Goal: Information Seeking & Learning: Learn about a topic

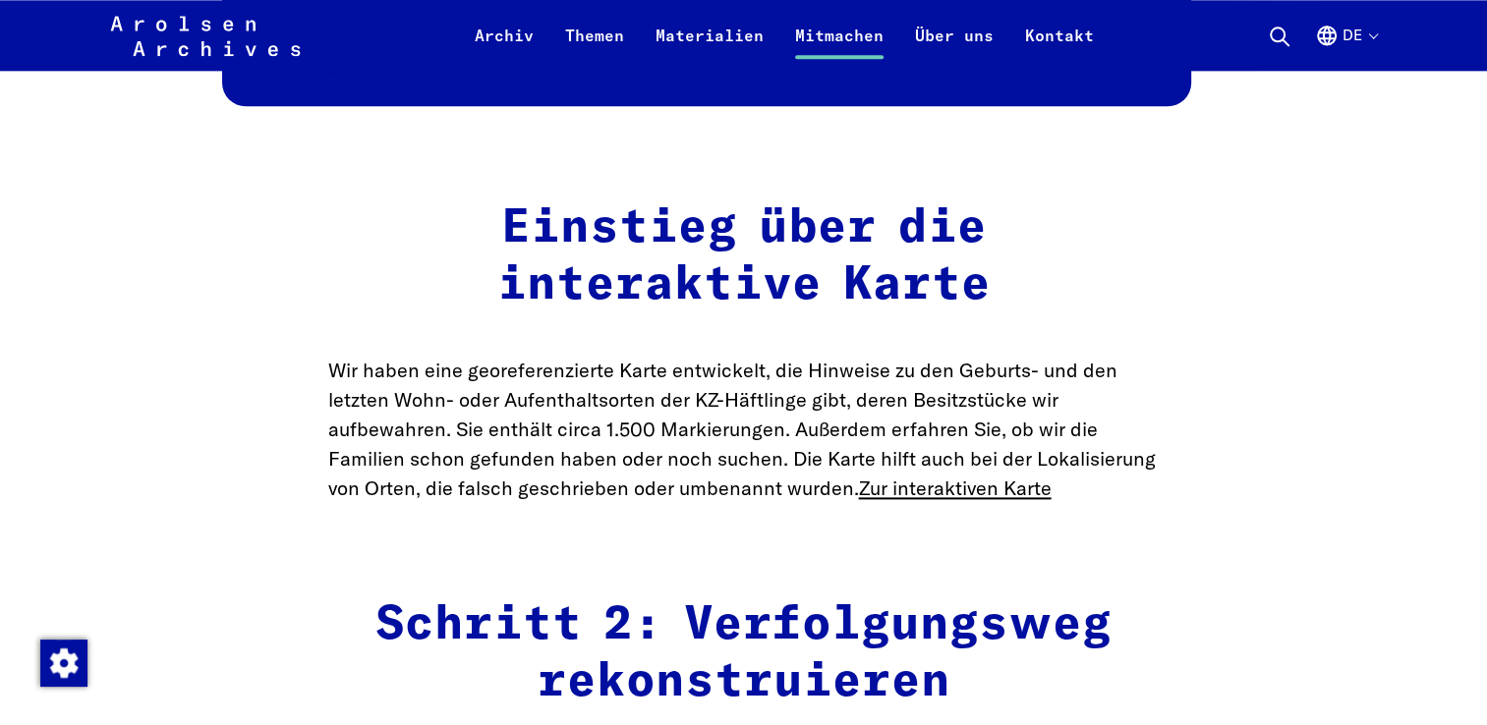
scroll to position [2603, 0]
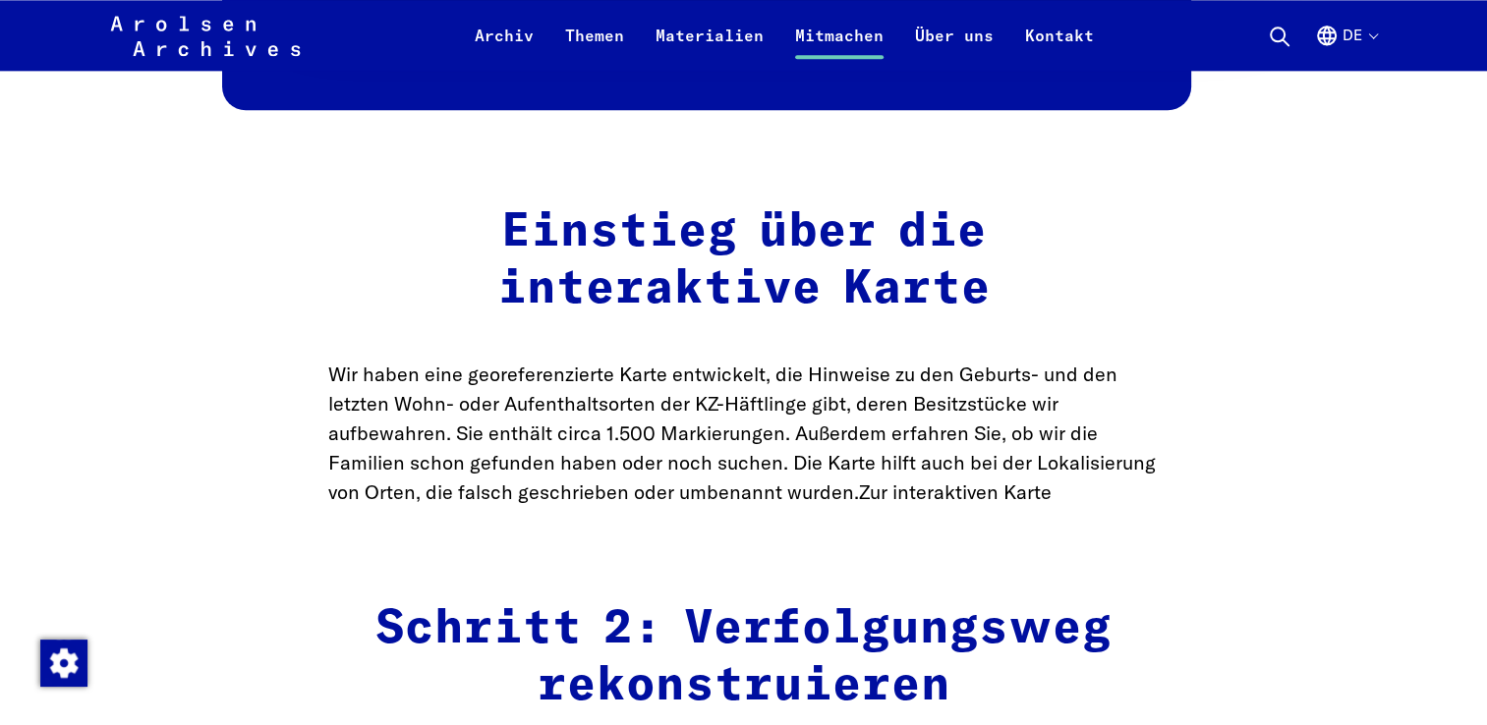
click at [993, 497] on link "Zur interaktiven Karte" at bounding box center [955, 492] width 193 height 25
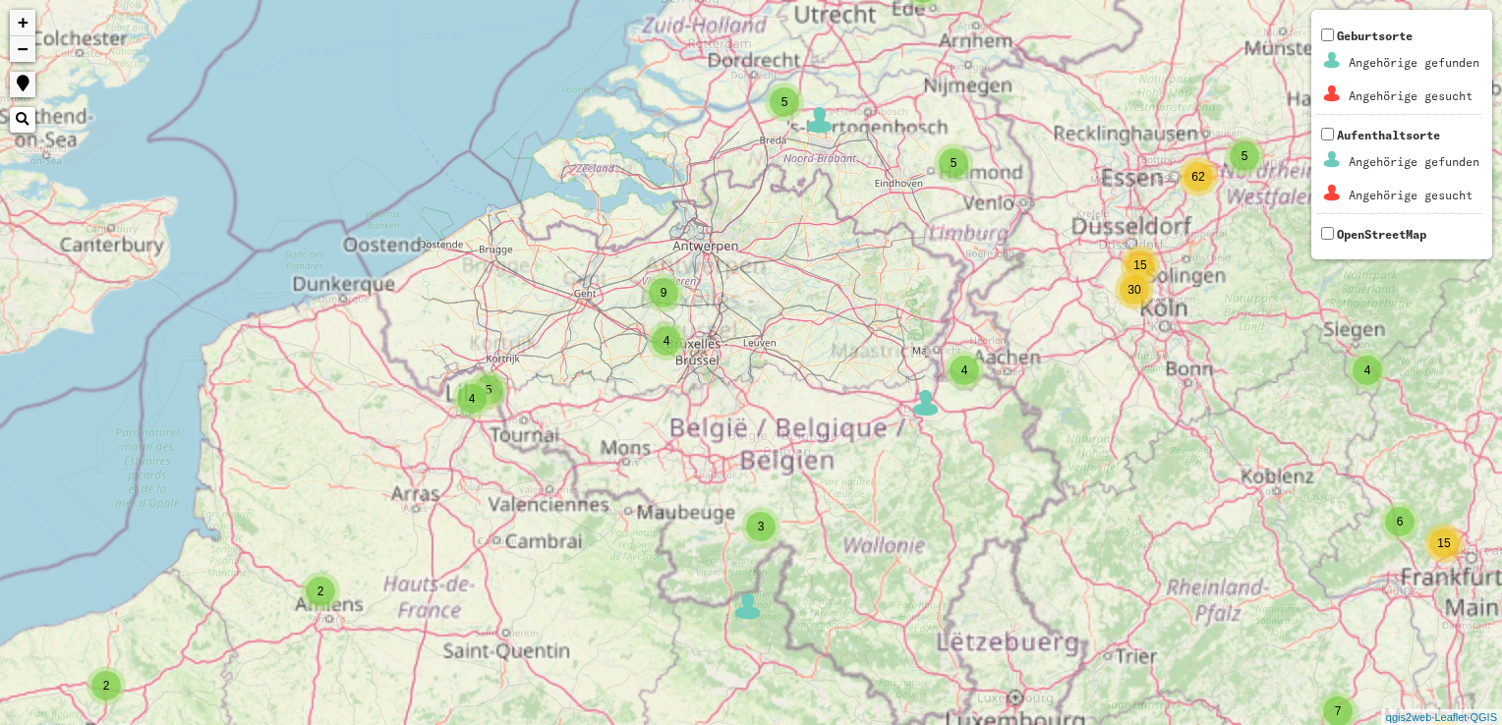
click at [665, 385] on div "6 2 2 2 2 6 3 6 3 10 54 2 3 3 4 2 35 7 5 7 9 5 2 2 18 2 3 3 2 2 3 5 7 10 4 18 4…" at bounding box center [751, 362] width 1502 height 725
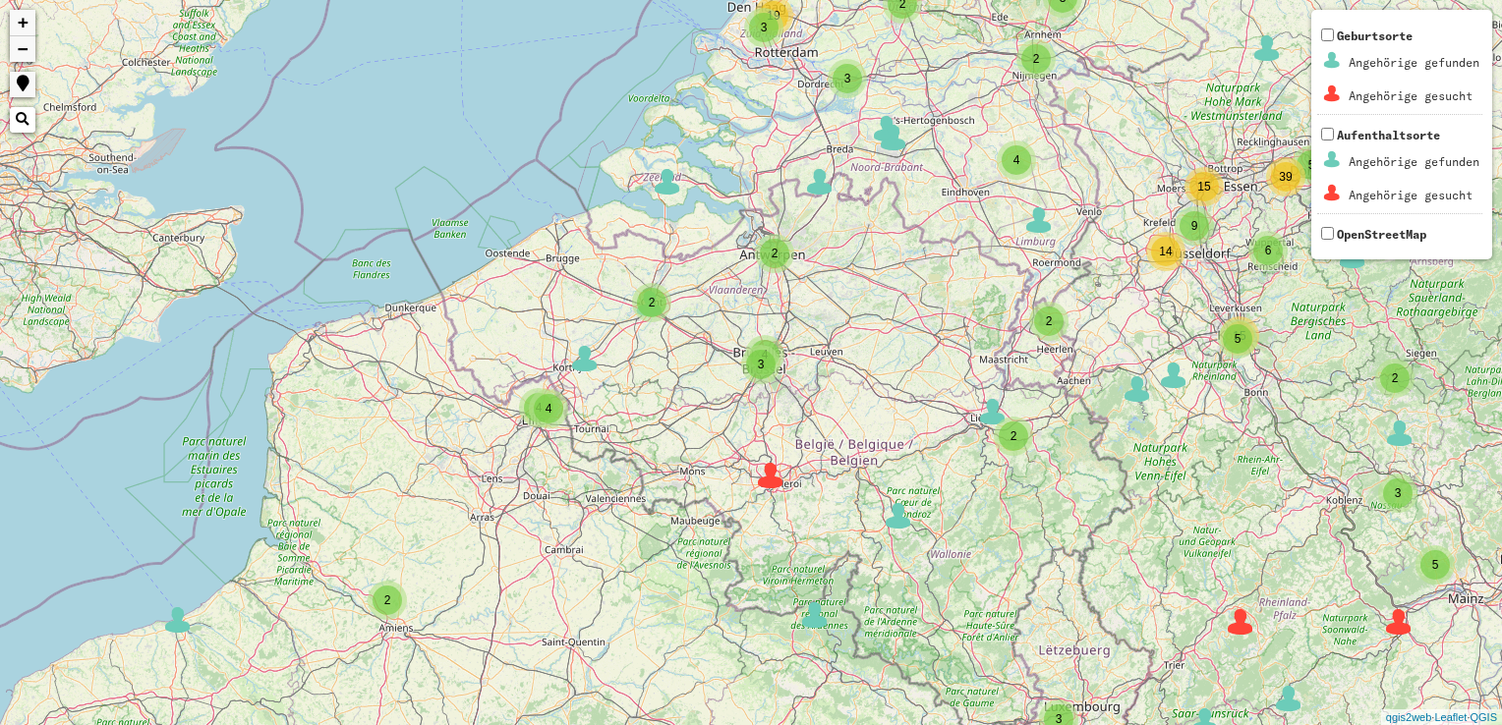
drag, startPoint x: 611, startPoint y: 440, endPoint x: 705, endPoint y: 446, distance: 93.6
click at [704, 446] on div "2 3 3 35 6 5 2 4 2 5 4 2 17 2 2 2 3 3 2 3 2 8 2 2 4 13 3 6 2 2 5 3 2 2 2 2 3 3 …" at bounding box center [751, 362] width 1502 height 725
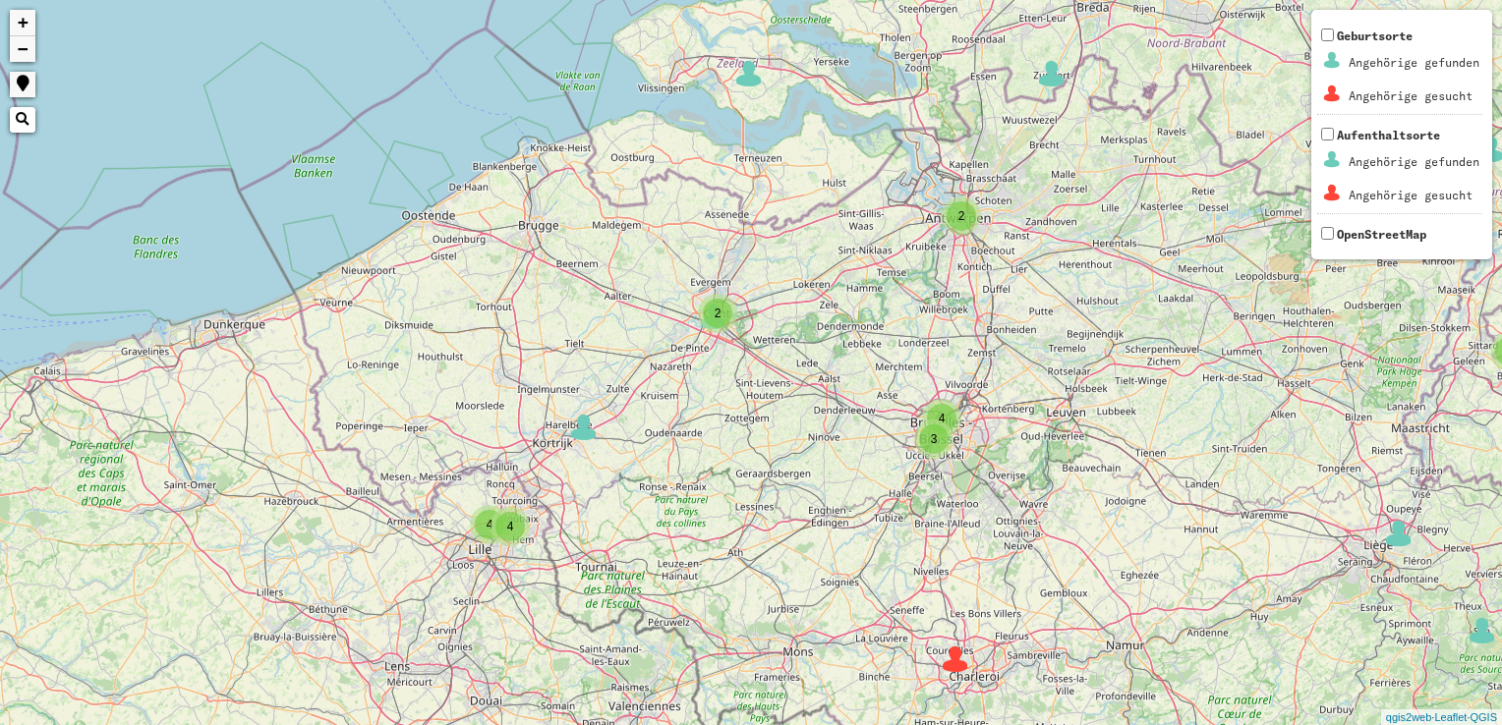
drag, startPoint x: 647, startPoint y: 367, endPoint x: 720, endPoint y: 525, distance: 174.2
click at [720, 525] on div "2 3 2 3 2 4 3 2 3 4 4 4 3 2 2 3 4 8 2 2 2 4 4 2 6 3 6 2 2 6 3 8 2 2 3 2 2 3 3 2…" at bounding box center [751, 362] width 1502 height 725
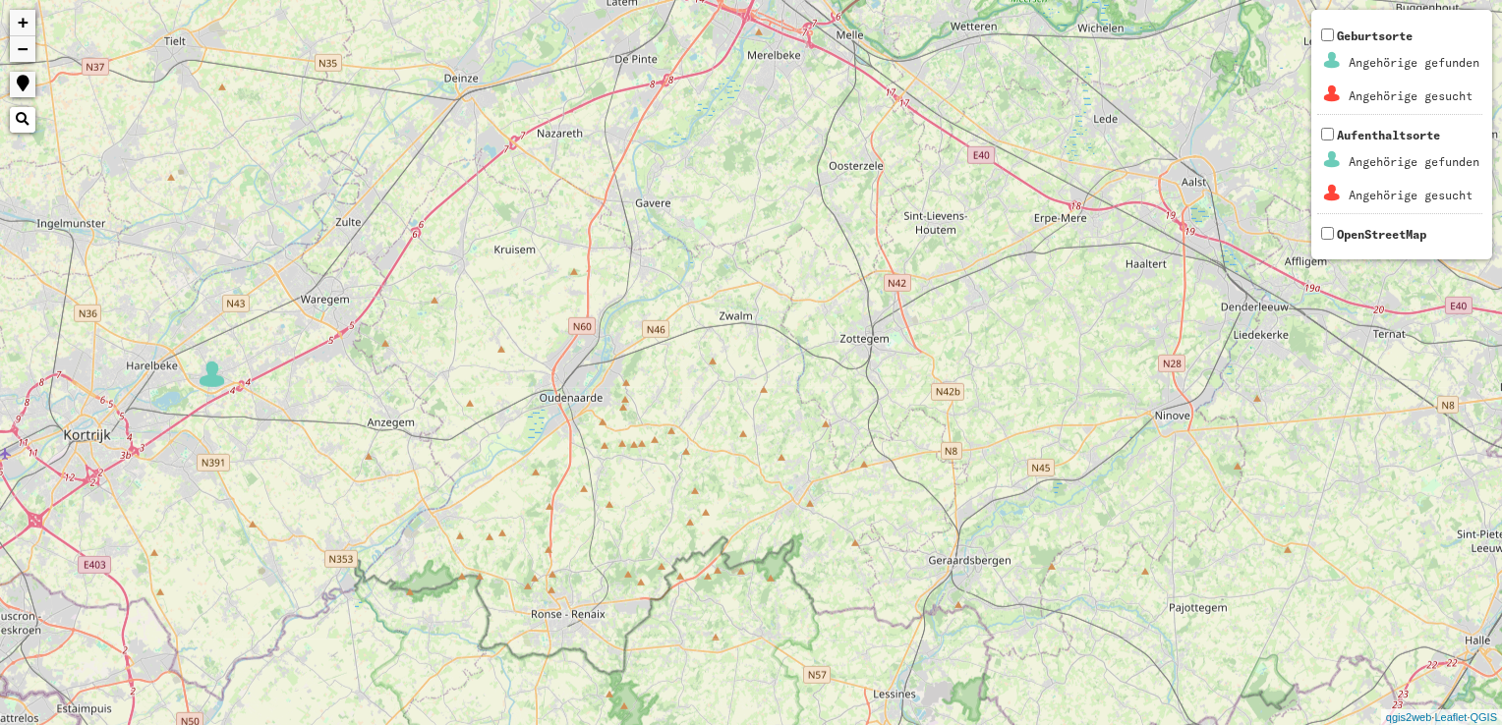
drag, startPoint x: 730, startPoint y: 521, endPoint x: 767, endPoint y: 775, distance: 256.2
click at [767, 724] on html "2 2 2 2 3 3 + − Nothing found. Geburtsorte Angehörige gefunden Angehörige gesuc…" at bounding box center [751, 362] width 1502 height 725
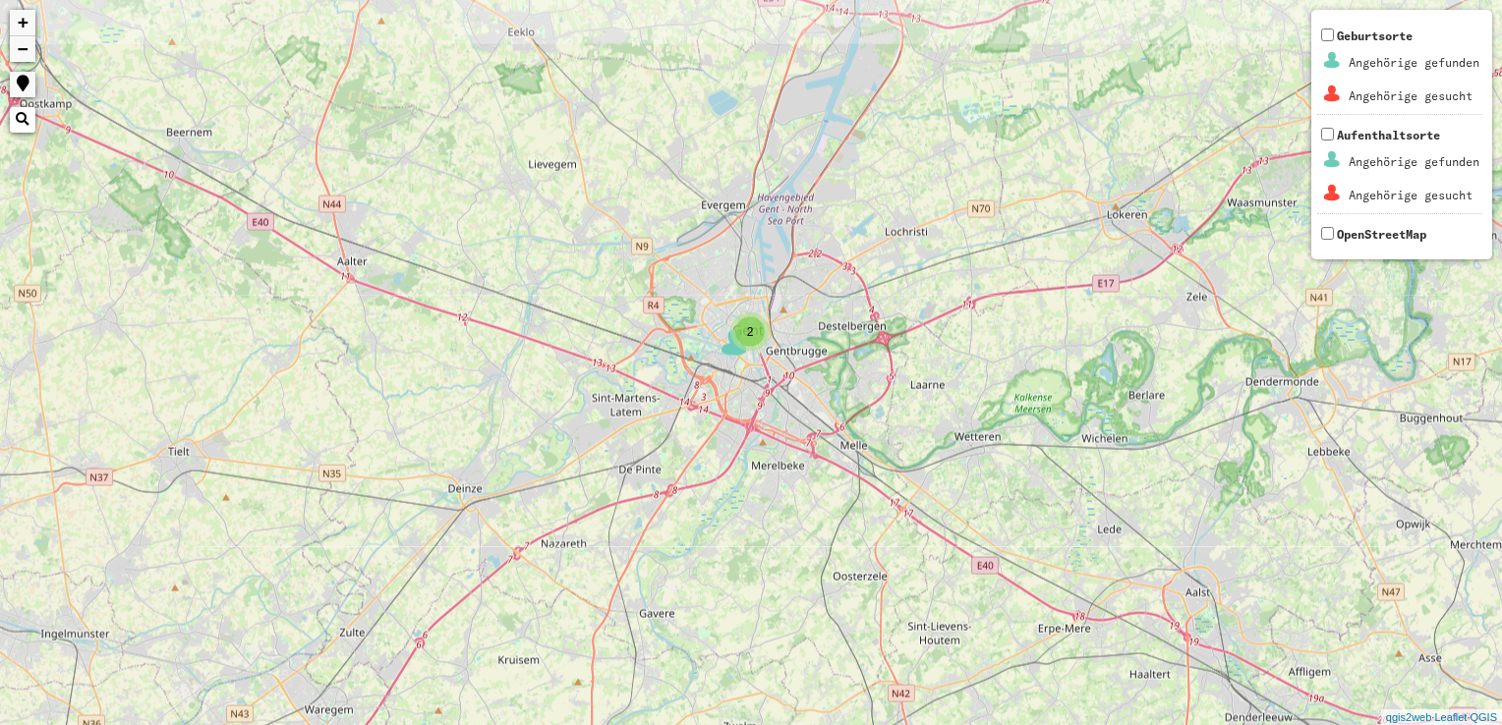
drag, startPoint x: 775, startPoint y: 189, endPoint x: 782, endPoint y: 613, distance: 424.7
click at [782, 613] on div "2 2 2 2 3 3 + − Nothing found. Geburtsorte Angehörige gefunden Angehörige gesuc…" at bounding box center [751, 362] width 1502 height 725
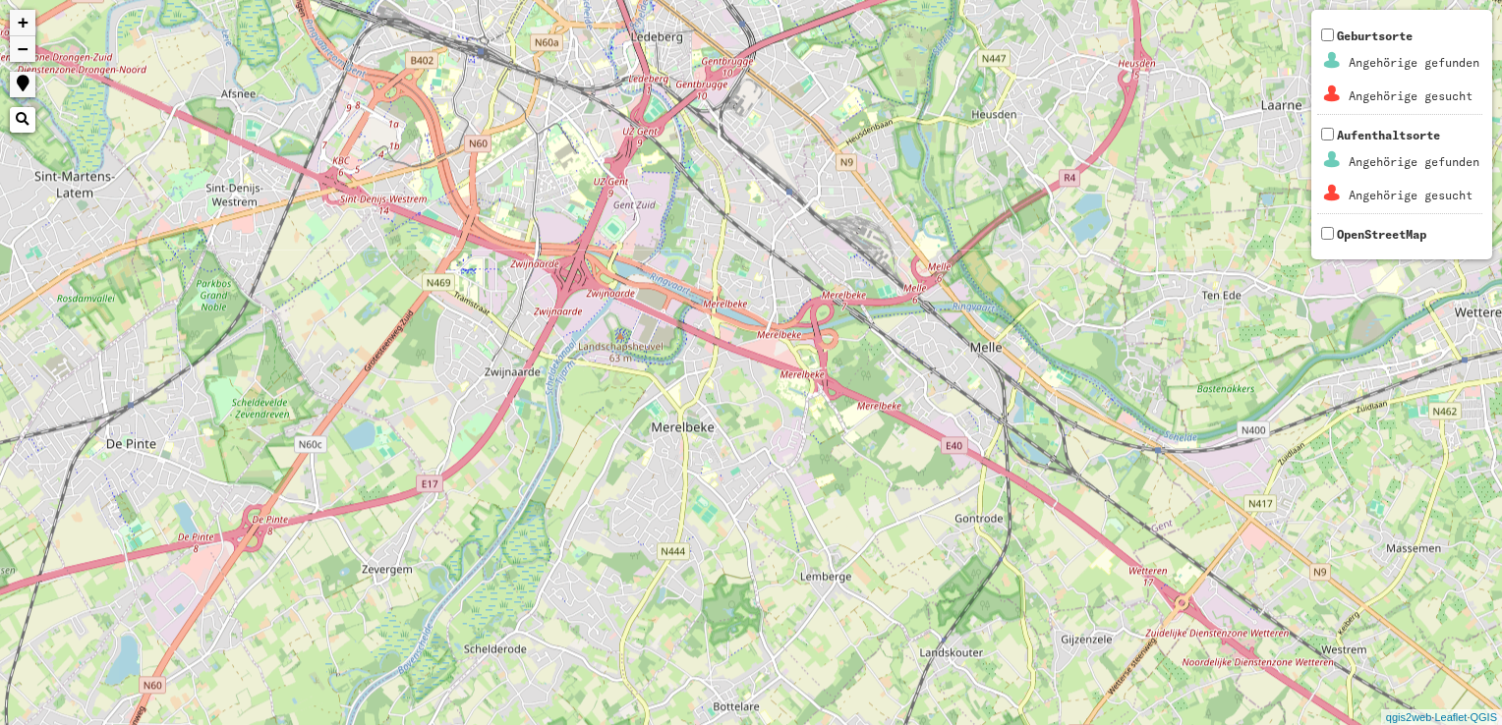
drag, startPoint x: 730, startPoint y: 376, endPoint x: 638, endPoint y: 776, distance: 410.6
click at [638, 724] on html "+ − Nothing found. Geburtsorte Angehörige gefunden Angehörige gesucht Aufenthal…" at bounding box center [751, 362] width 1502 height 725
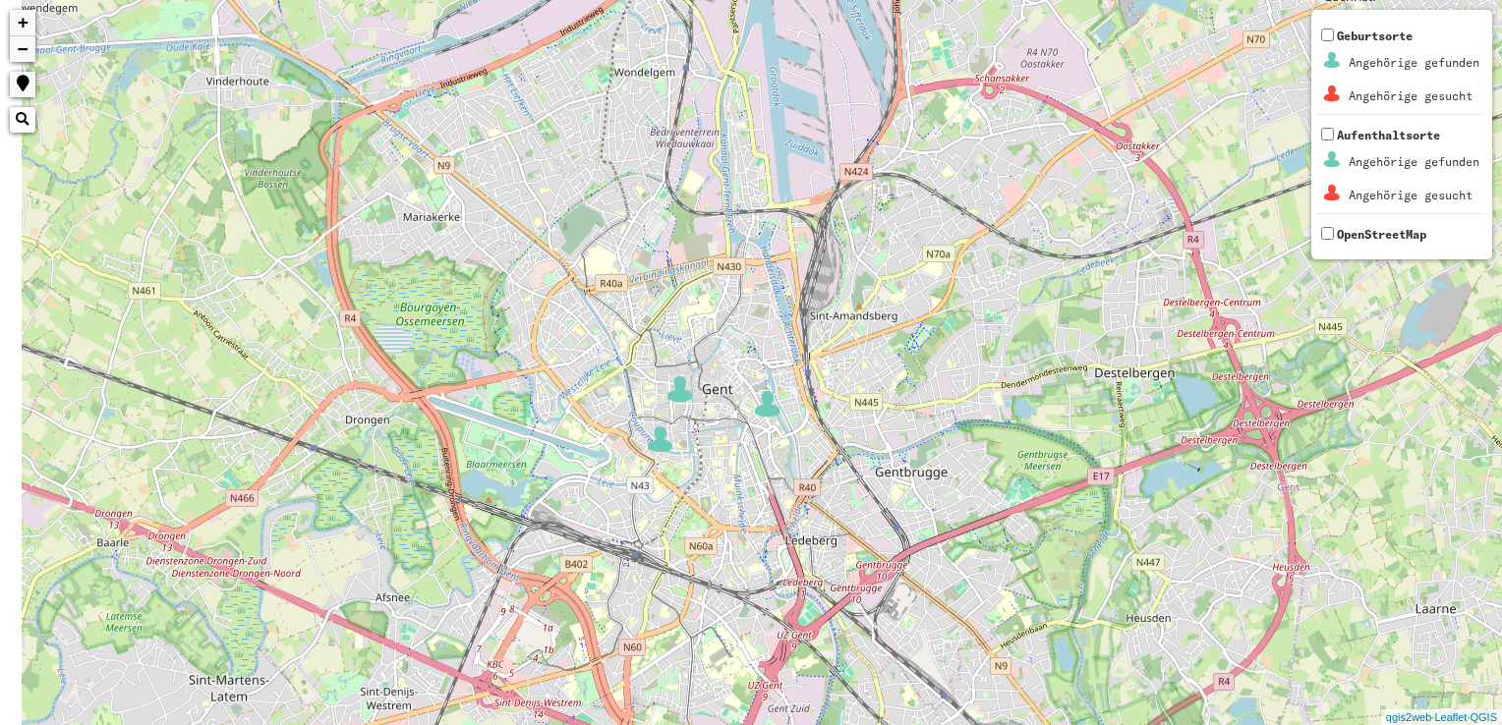
drag, startPoint x: 625, startPoint y: 85, endPoint x: 785, endPoint y: 592, distance: 531.9
click at [785, 592] on div "+ − Nothing found. Geburtsorte Angehörige gefunden Angehörige gesucht Aufenthal…" at bounding box center [751, 362] width 1502 height 725
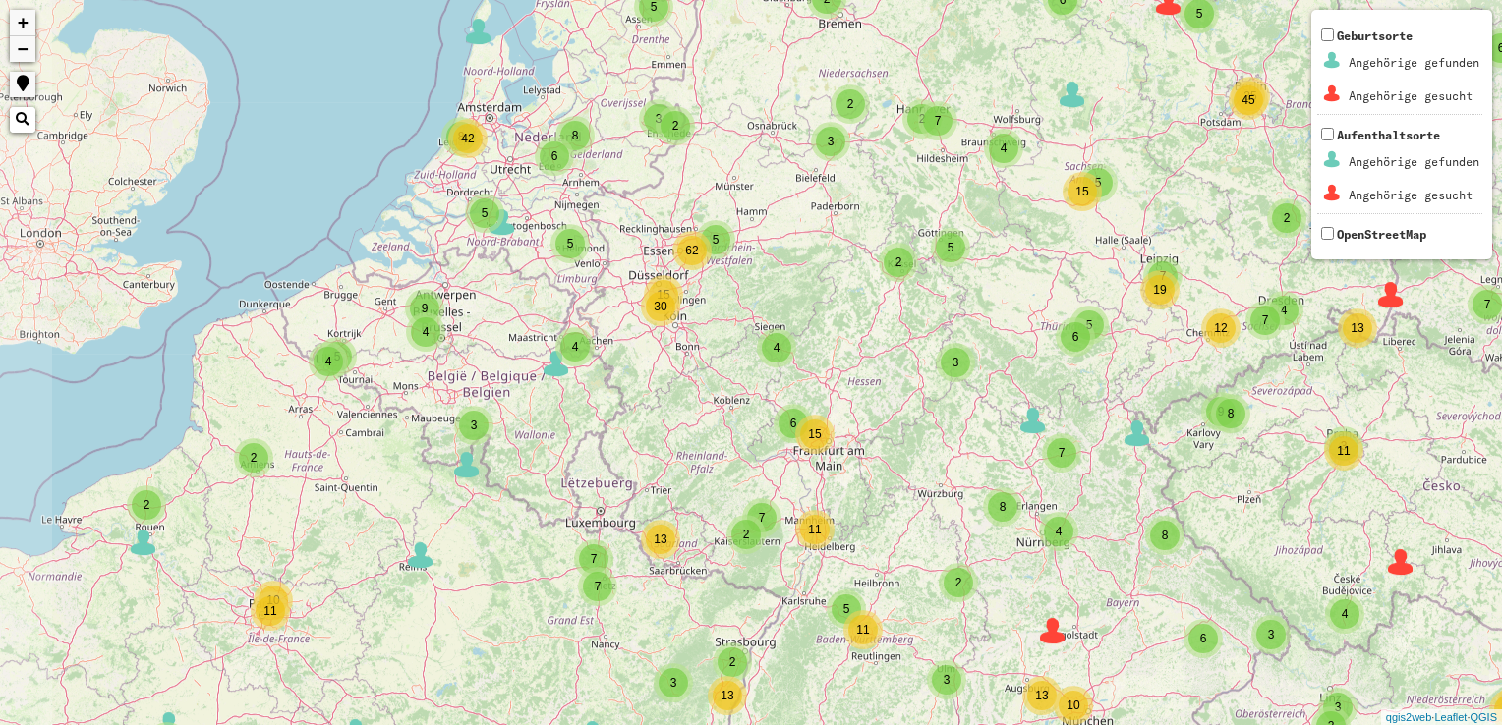
drag, startPoint x: 651, startPoint y: 527, endPoint x: 741, endPoint y: 378, distance: 173.8
click at [741, 378] on div "6 2 2 2 2 6 3 6 3 10 54 2 3 3 4 2 35 7 5 7 9 5 2 2 18 2 3 3 2 2 3 5 7 10 4 18 4…" at bounding box center [751, 362] width 1502 height 725
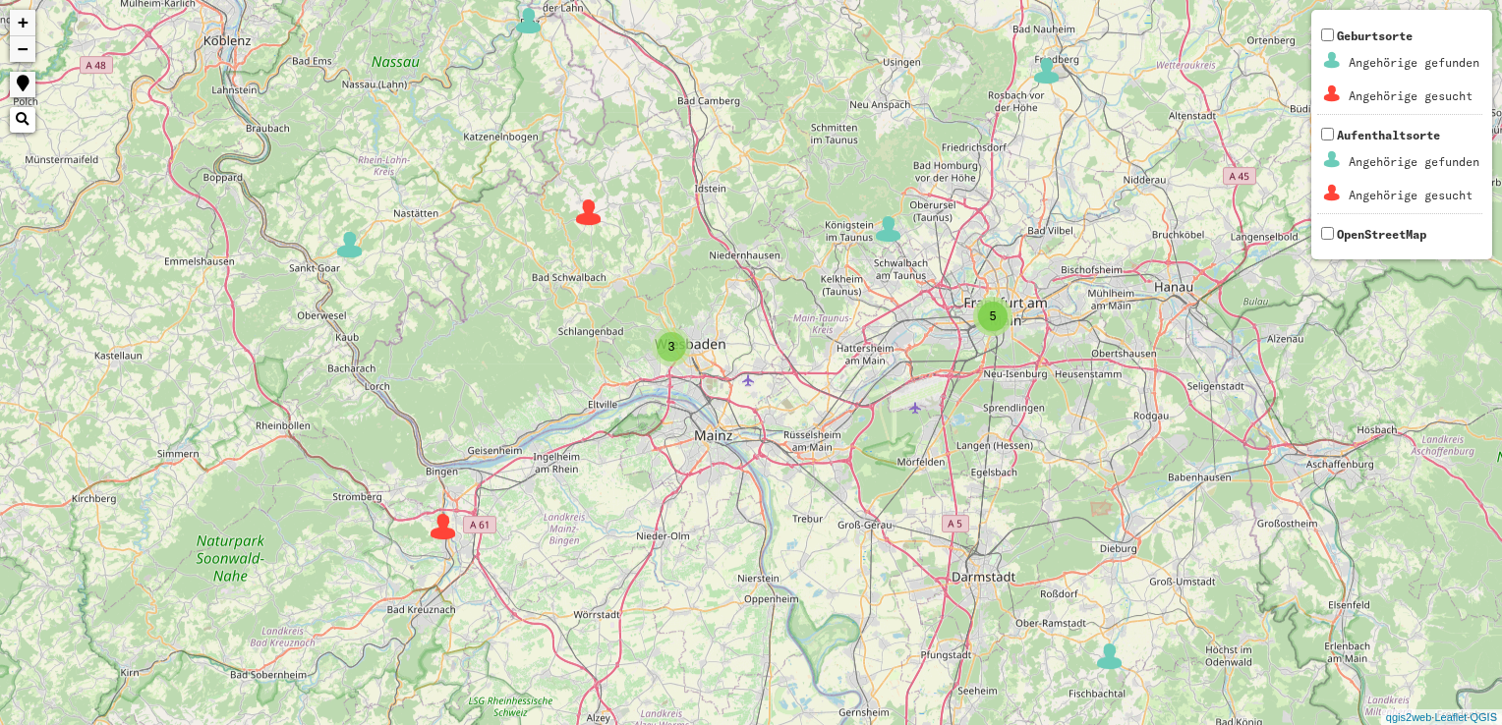
drag, startPoint x: 939, startPoint y: 387, endPoint x: 830, endPoint y: 429, distance: 116.7
click at [830, 429] on div "3 2 3 4 2 2 3 5 2 7 2 2 2 2 2 6 4 2 4 2 + − Nothing found. Geburtsorte Angehöri…" at bounding box center [751, 362] width 1502 height 725
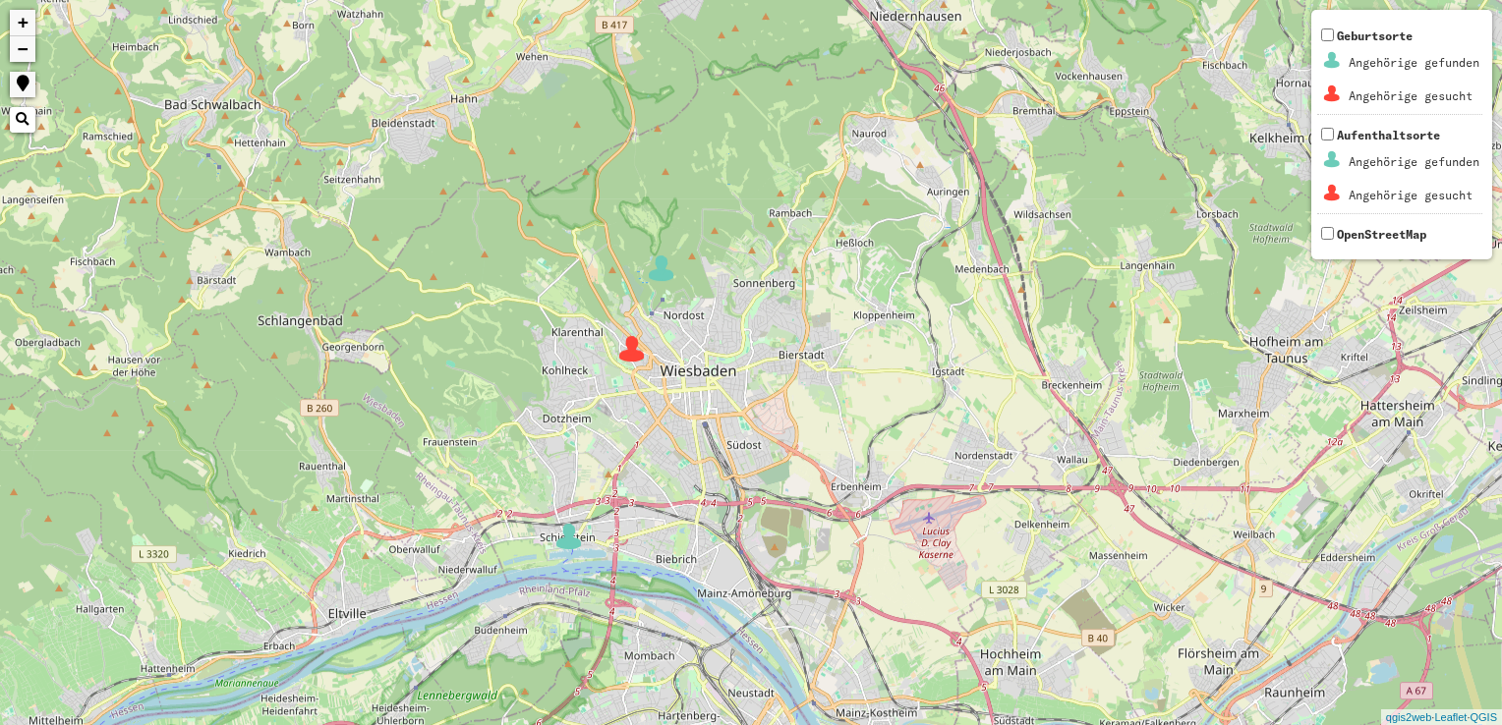
click at [626, 350] on img at bounding box center [631, 348] width 29 height 29
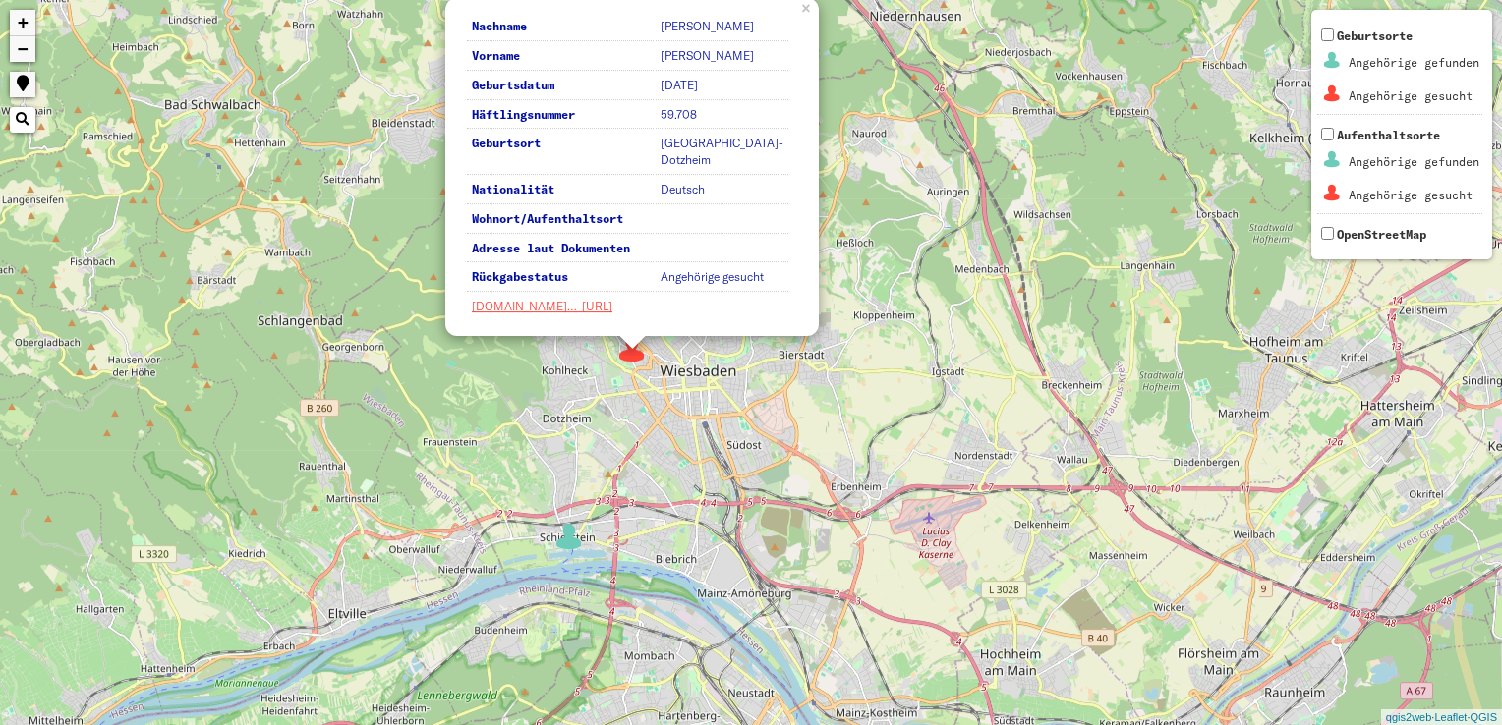
click at [468, 41] on th "Nachname" at bounding box center [560, 28] width 187 height 28
click at [380, 126] on div "3 5 Nachname [PERSON_NAME] Vorname [PERSON_NAME] Geburtsdatum [DATE] Häftlingsn…" at bounding box center [751, 362] width 1502 height 725
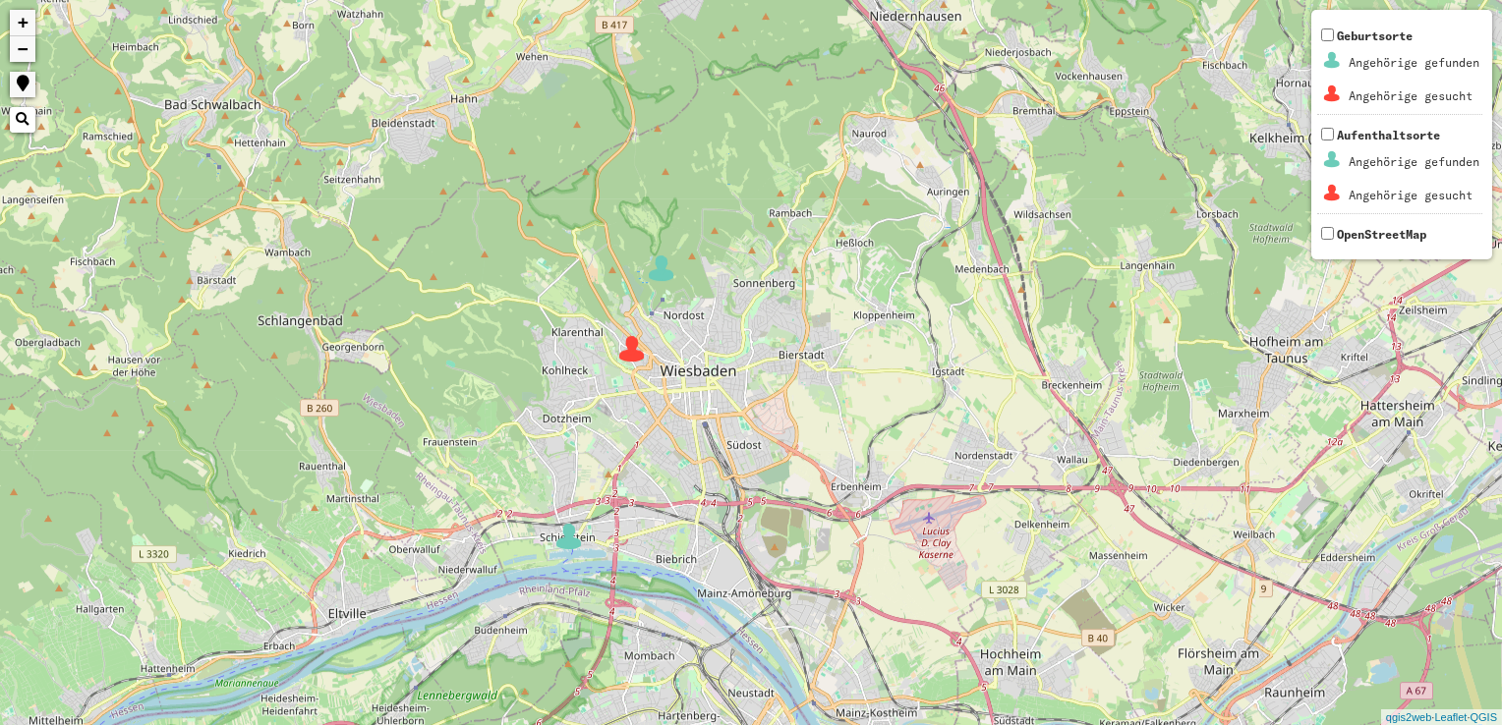
click at [380, 122] on div "3 5 + − Nothing found. Geburtsorte Angehörige gefunden Angehörige gesucht Aufen…" at bounding box center [751, 362] width 1502 height 725
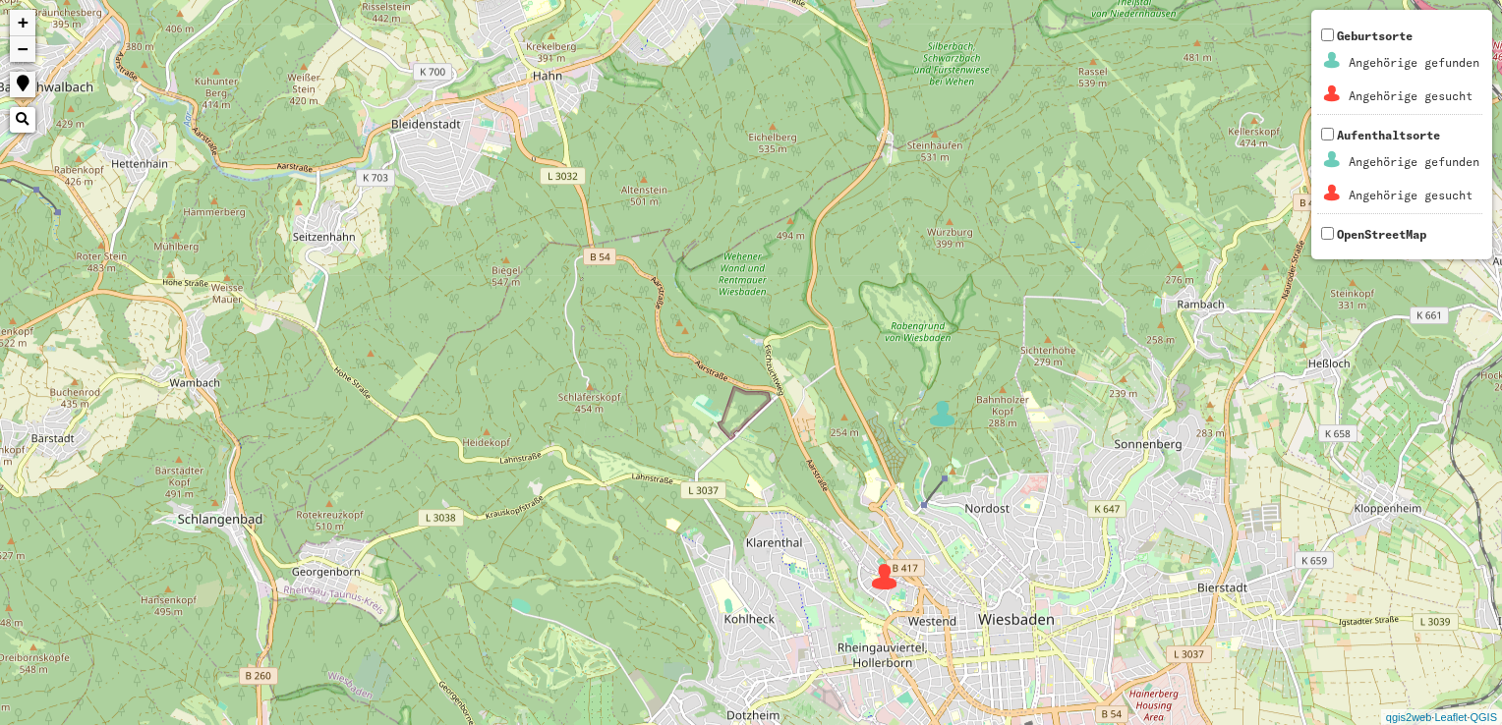
click at [881, 580] on img at bounding box center [884, 576] width 29 height 29
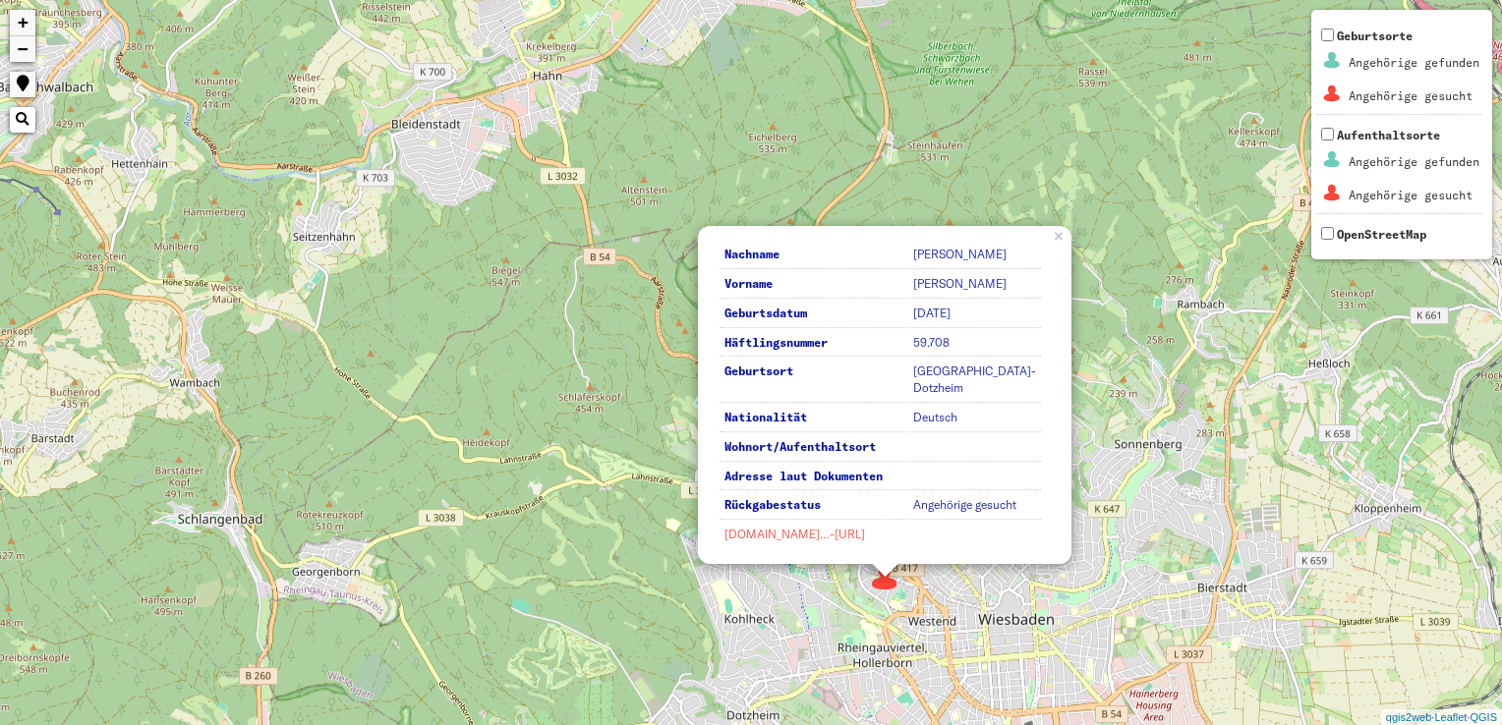
click at [802, 535] on link "[DOMAIN_NAME]…-[URL]" at bounding box center [794, 534] width 141 height 15
